Goal: Find specific page/section: Find specific page/section

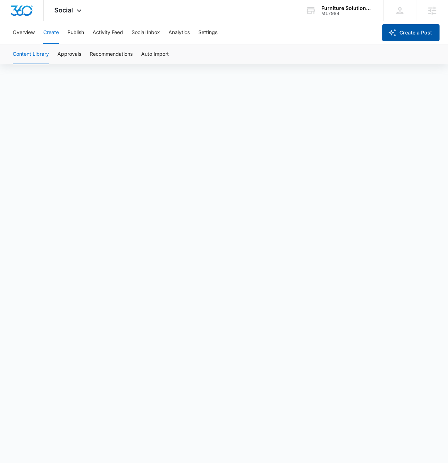
click at [393, 36] on icon "button" at bounding box center [392, 32] width 9 height 9
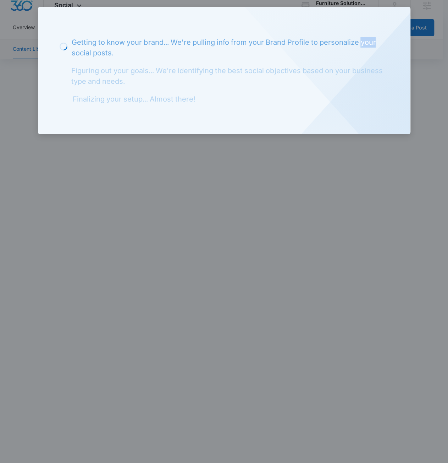
click at [394, 37] on div "Loading Getting to know your brand... We're pulling info from your Brand Profil…" at bounding box center [224, 70] width 372 height 127
click at [336, 159] on div at bounding box center [224, 231] width 448 height 463
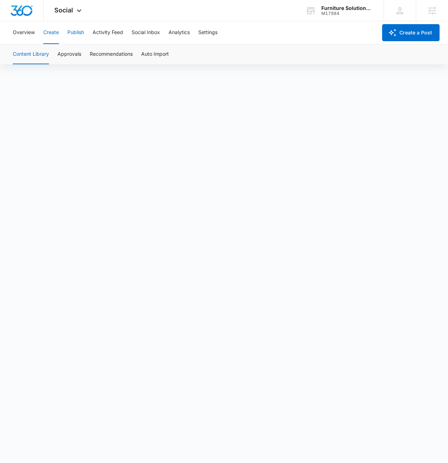
click at [76, 37] on button "Publish" at bounding box center [75, 32] width 17 height 23
click at [41, 33] on div "Overview Create Publish Activity Feed Social Inbox Analytics Settings" at bounding box center [193, 32] width 369 height 23
click at [49, 32] on button "Create" at bounding box center [51, 32] width 16 height 23
click at [64, 54] on button "Approvals" at bounding box center [69, 54] width 24 height 20
